Goal: Find specific page/section: Find specific page/section

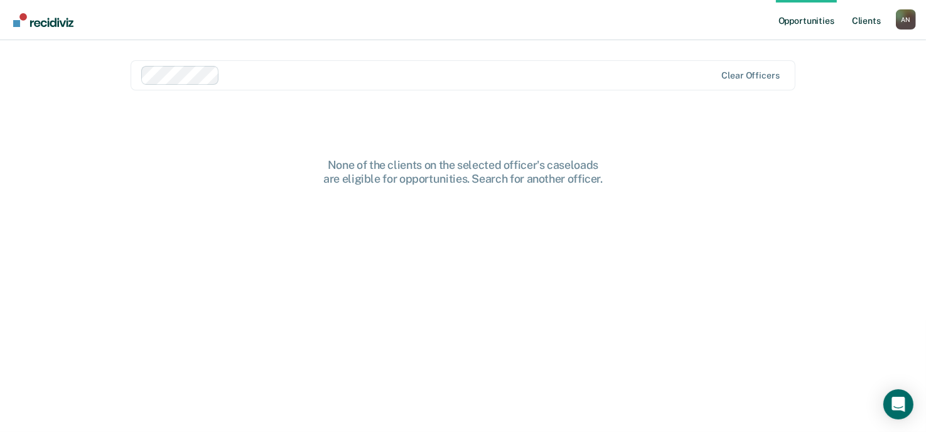
click at [856, 26] on link "Client s" at bounding box center [866, 20] width 34 height 40
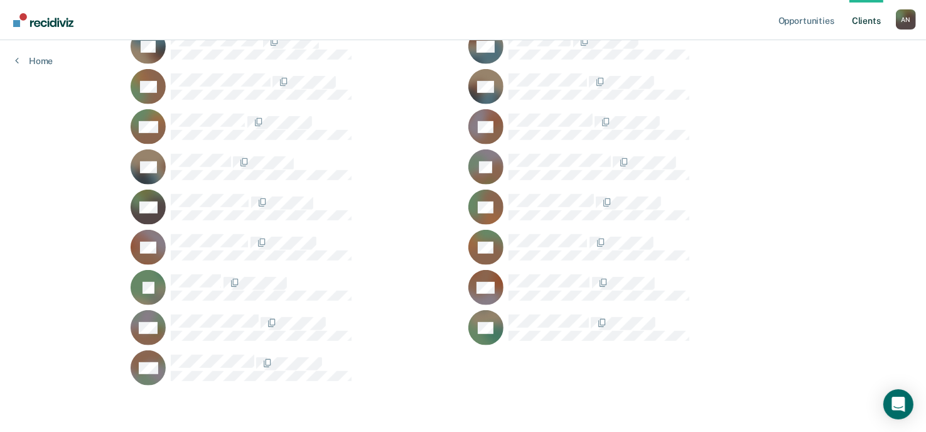
scroll to position [428, 0]
